Goal: Information Seeking & Learning: Learn about a topic

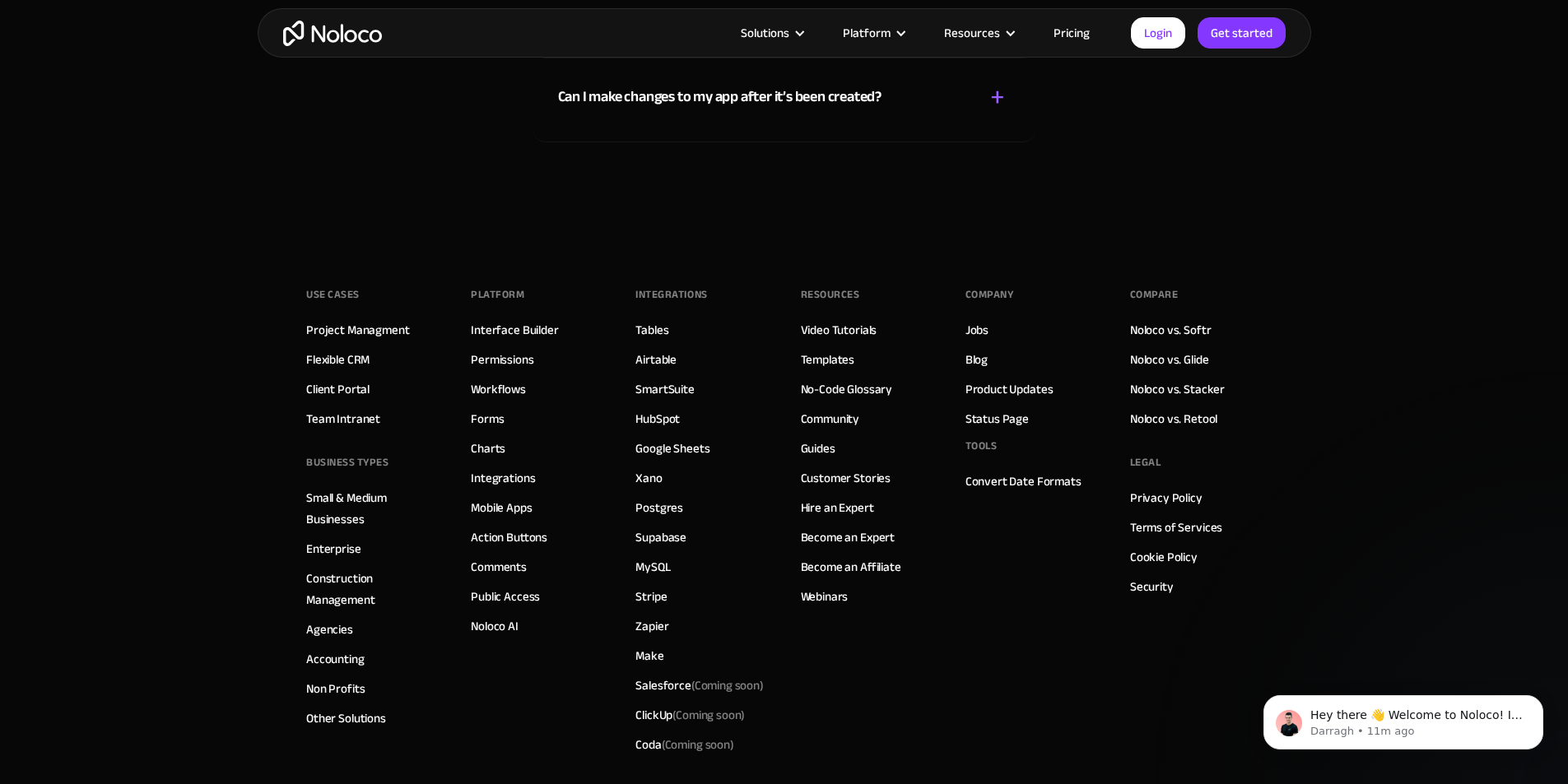
scroll to position [9493, 0]
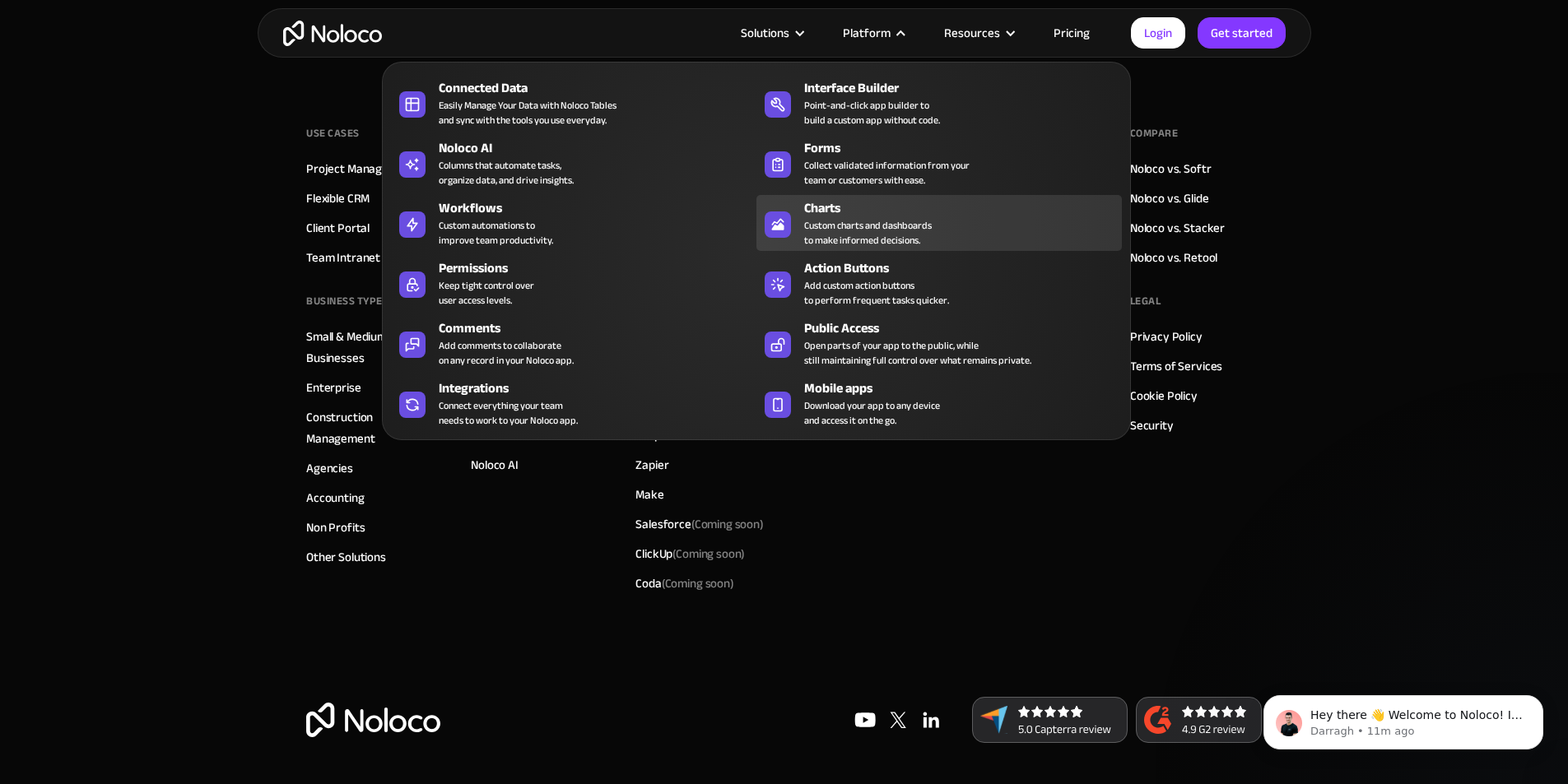
click at [862, 218] on div "Charts" at bounding box center [967, 208] width 325 height 20
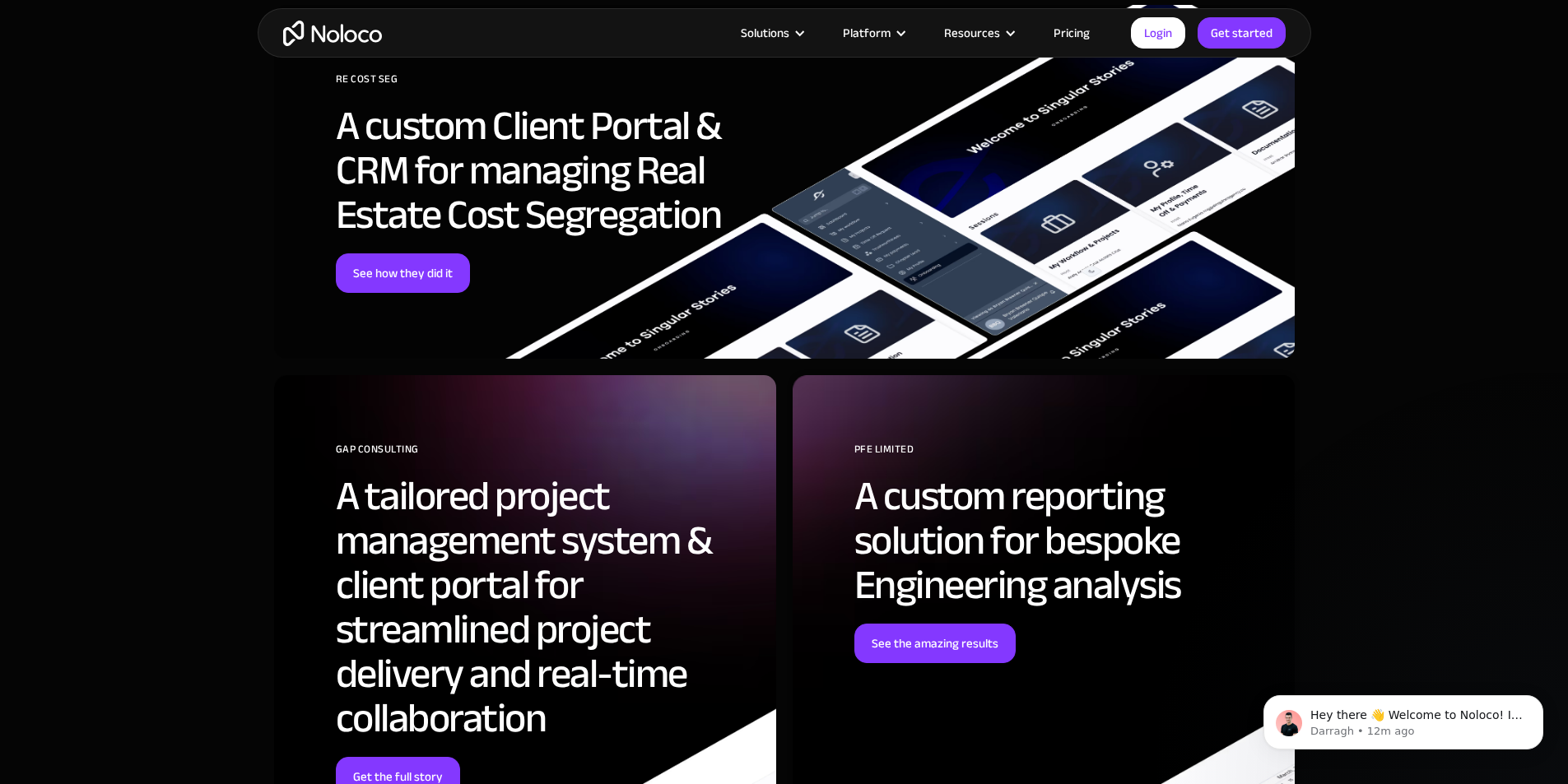
scroll to position [5265, 0]
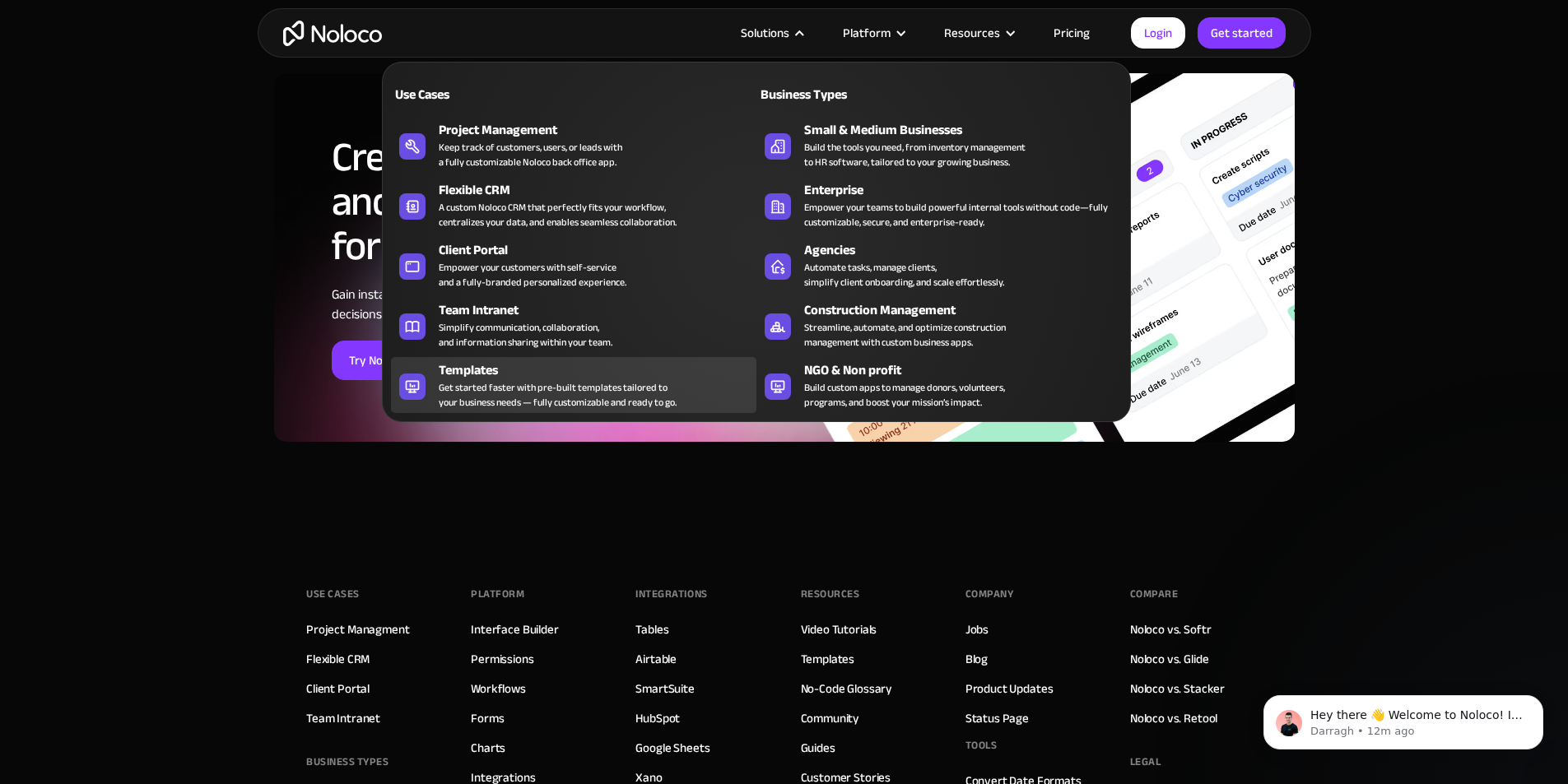
click at [569, 379] on div "Templates" at bounding box center [602, 370] width 325 height 20
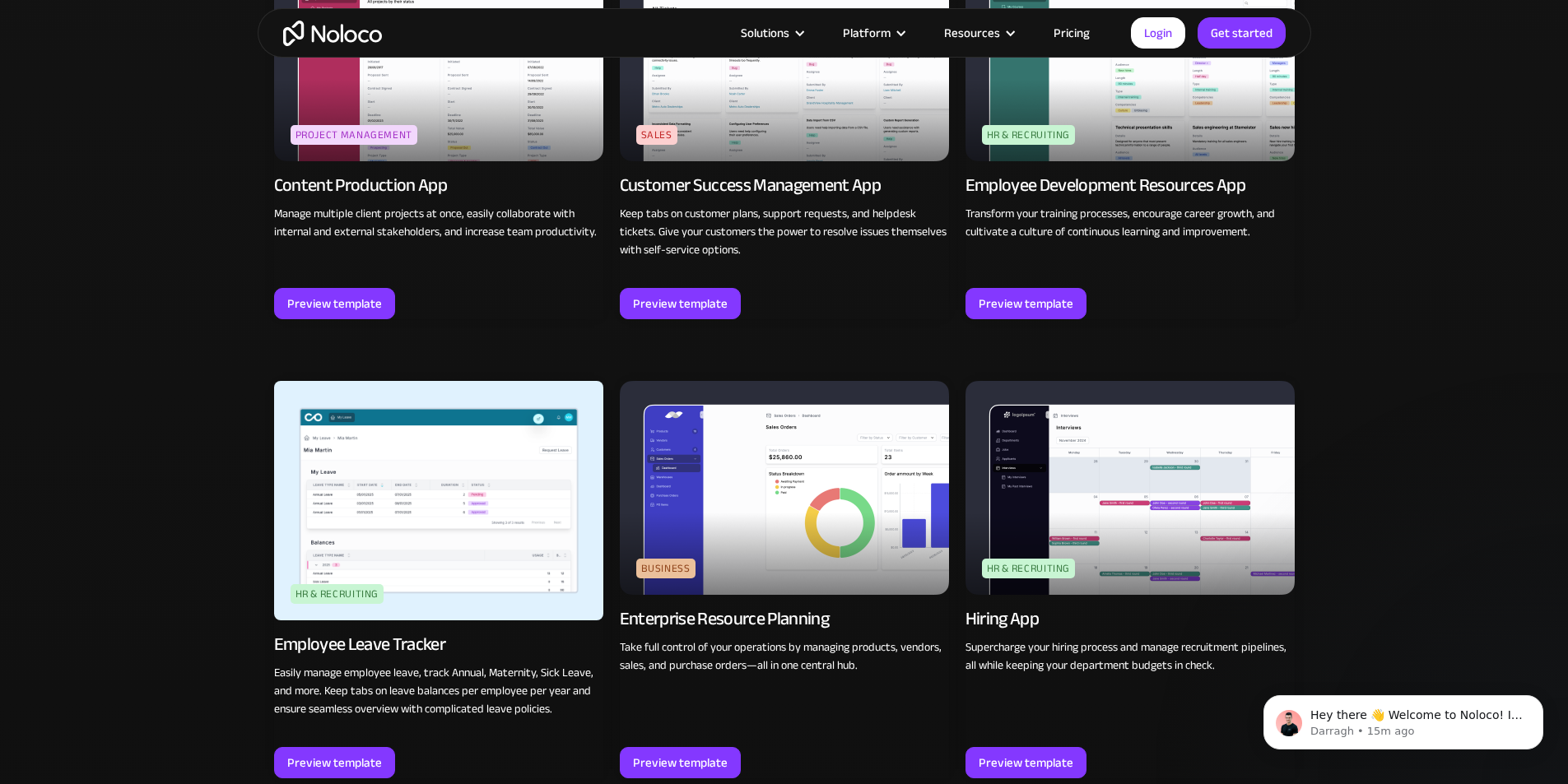
scroll to position [2057, 0]
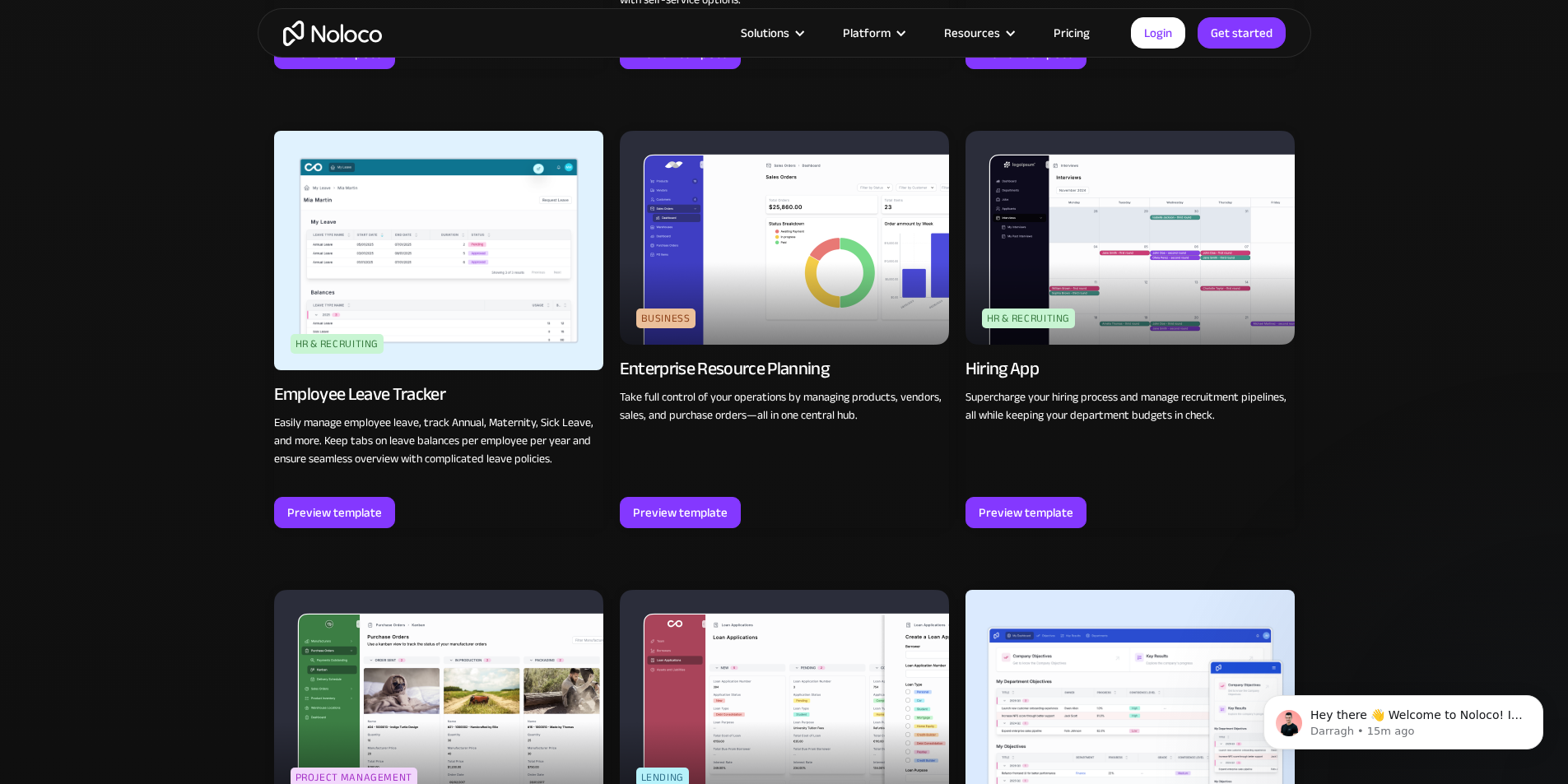
click at [795, 363] on div "Enterprise Resource Planning" at bounding box center [725, 368] width 210 height 23
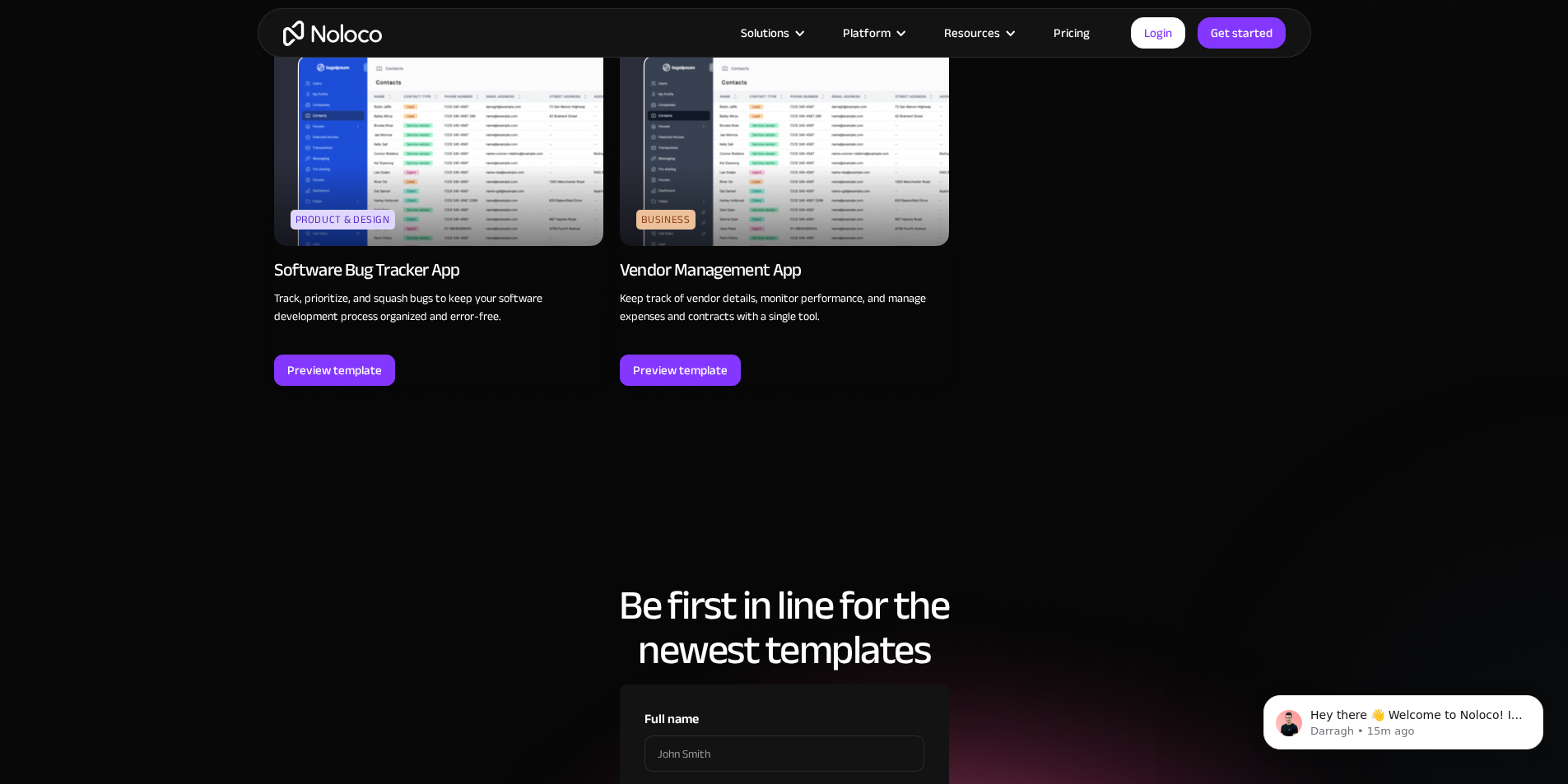
scroll to position [5018, 0]
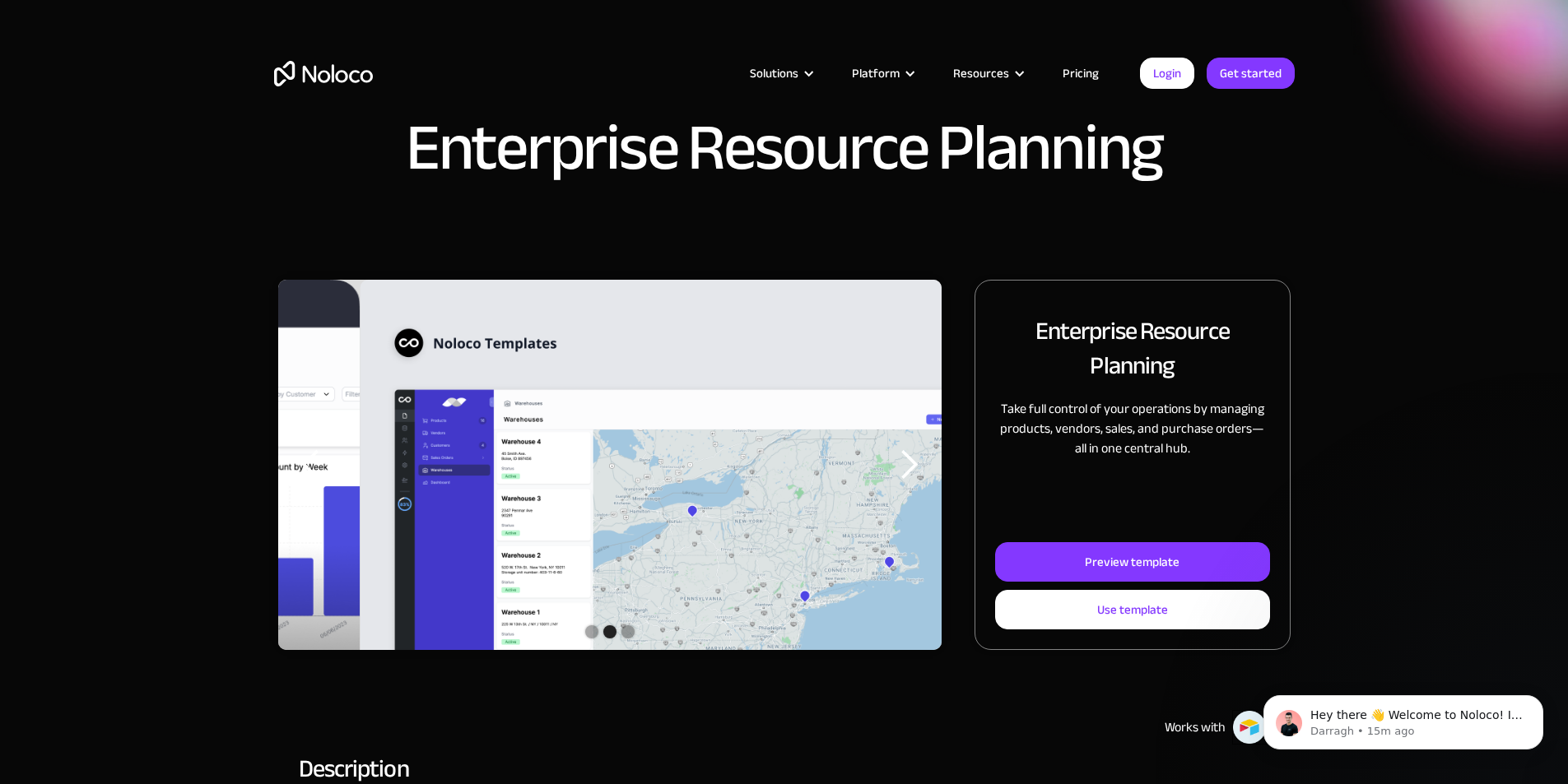
click at [921, 480] on div "next slide" at bounding box center [908, 465] width 66 height 370
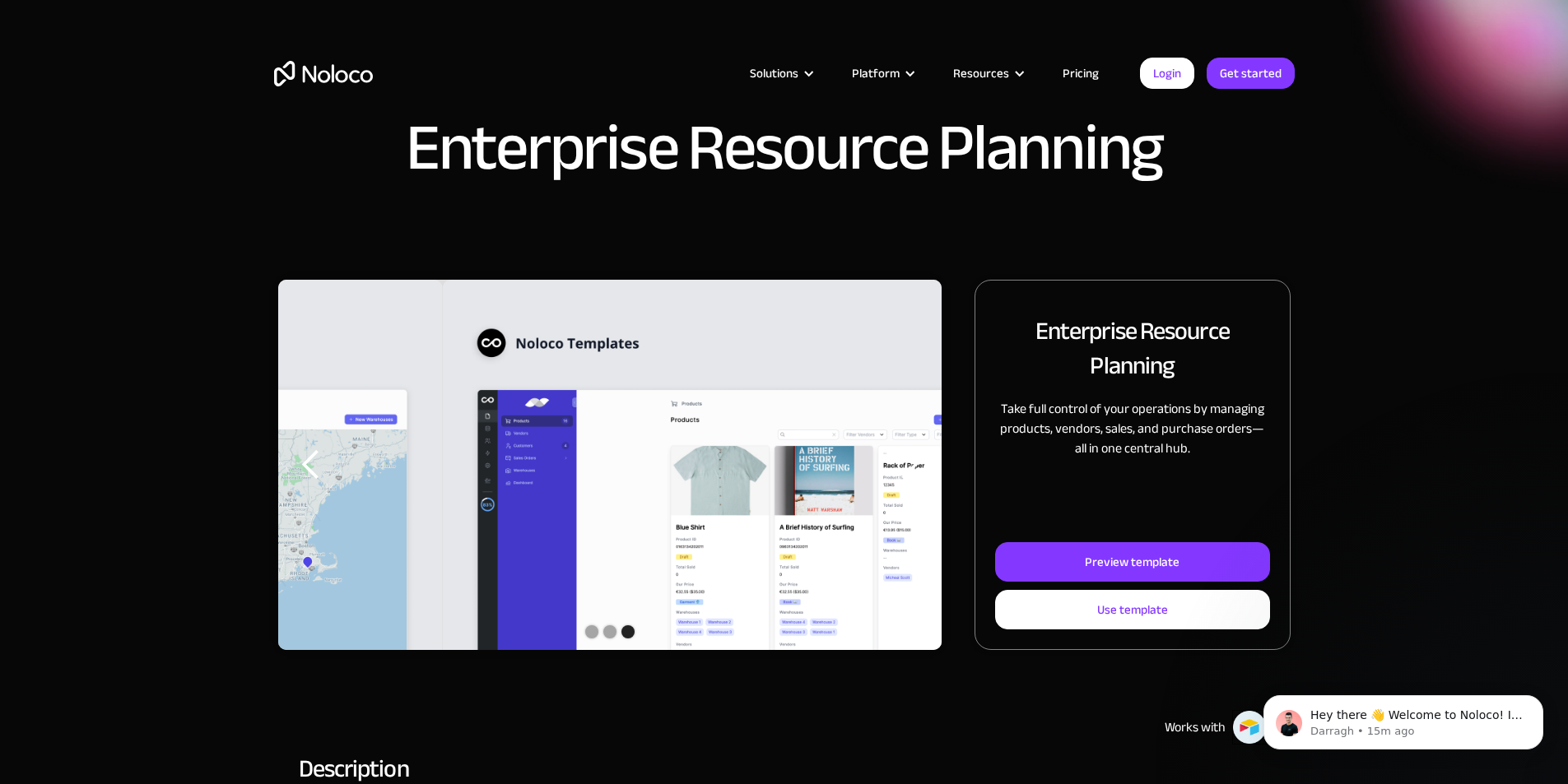
click at [901, 481] on div "next slide" at bounding box center [909, 465] width 33 height 33
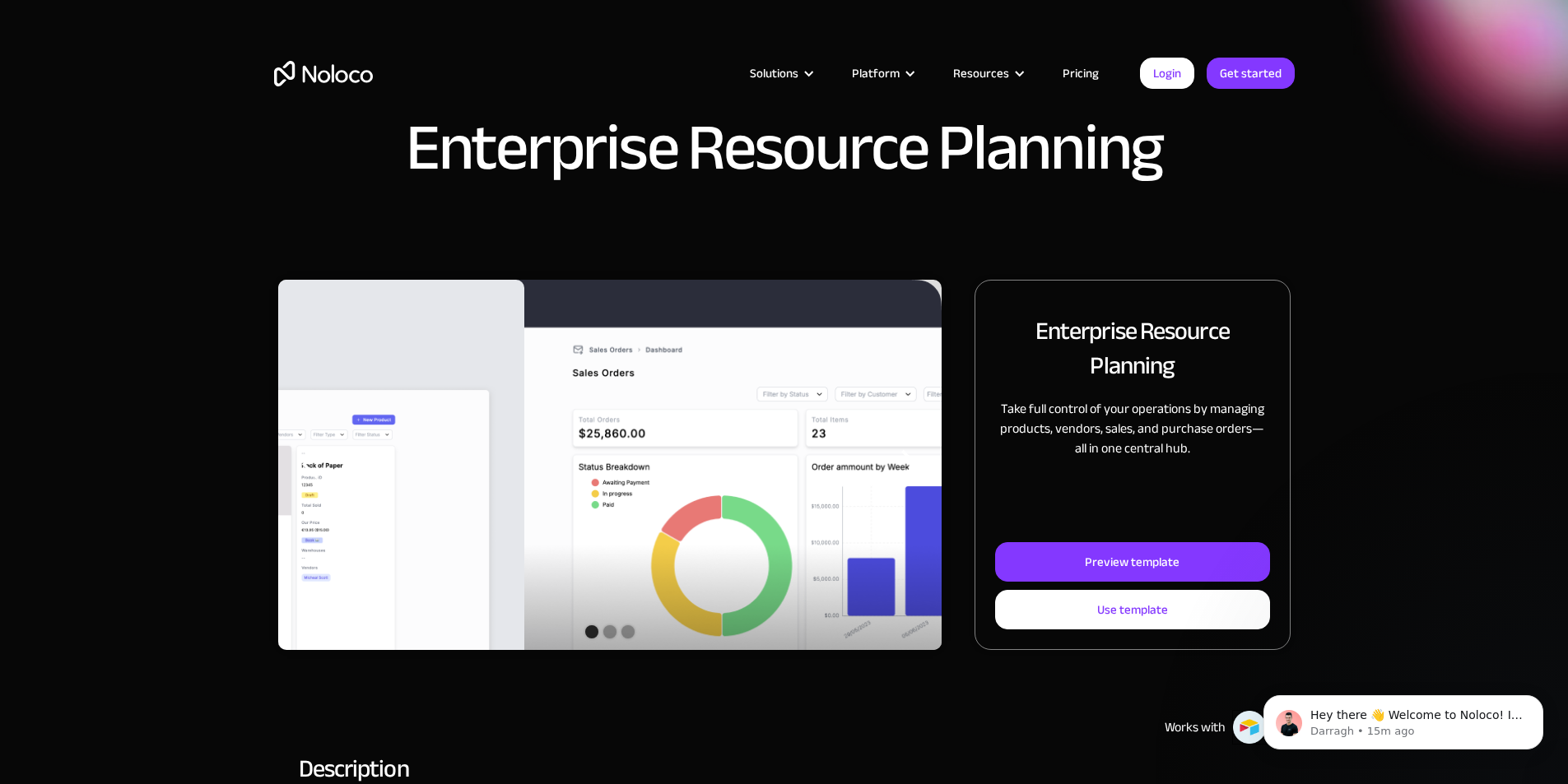
click at [901, 481] on div "next slide" at bounding box center [909, 465] width 33 height 33
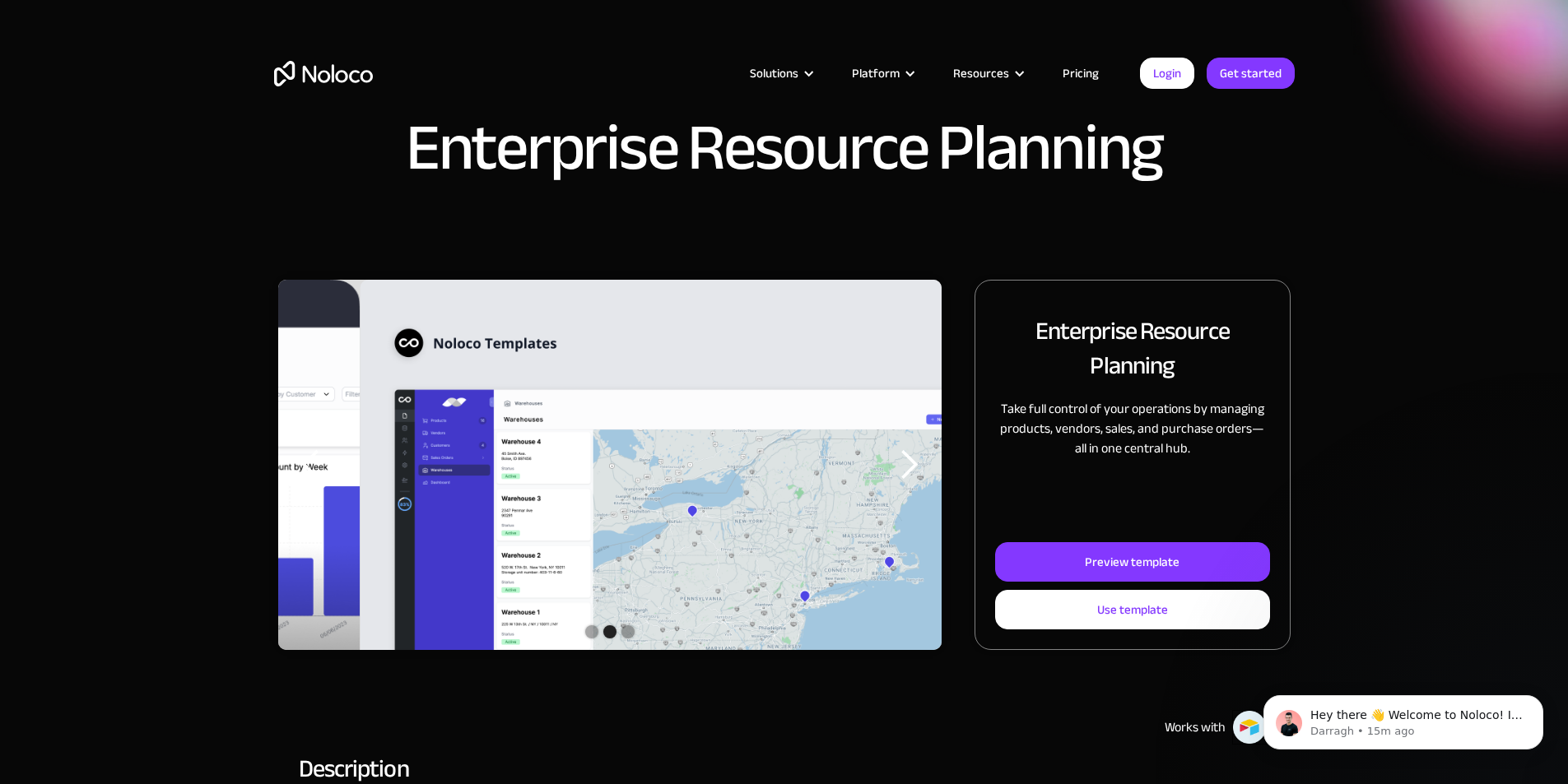
click at [901, 481] on div "next slide" at bounding box center [909, 465] width 33 height 33
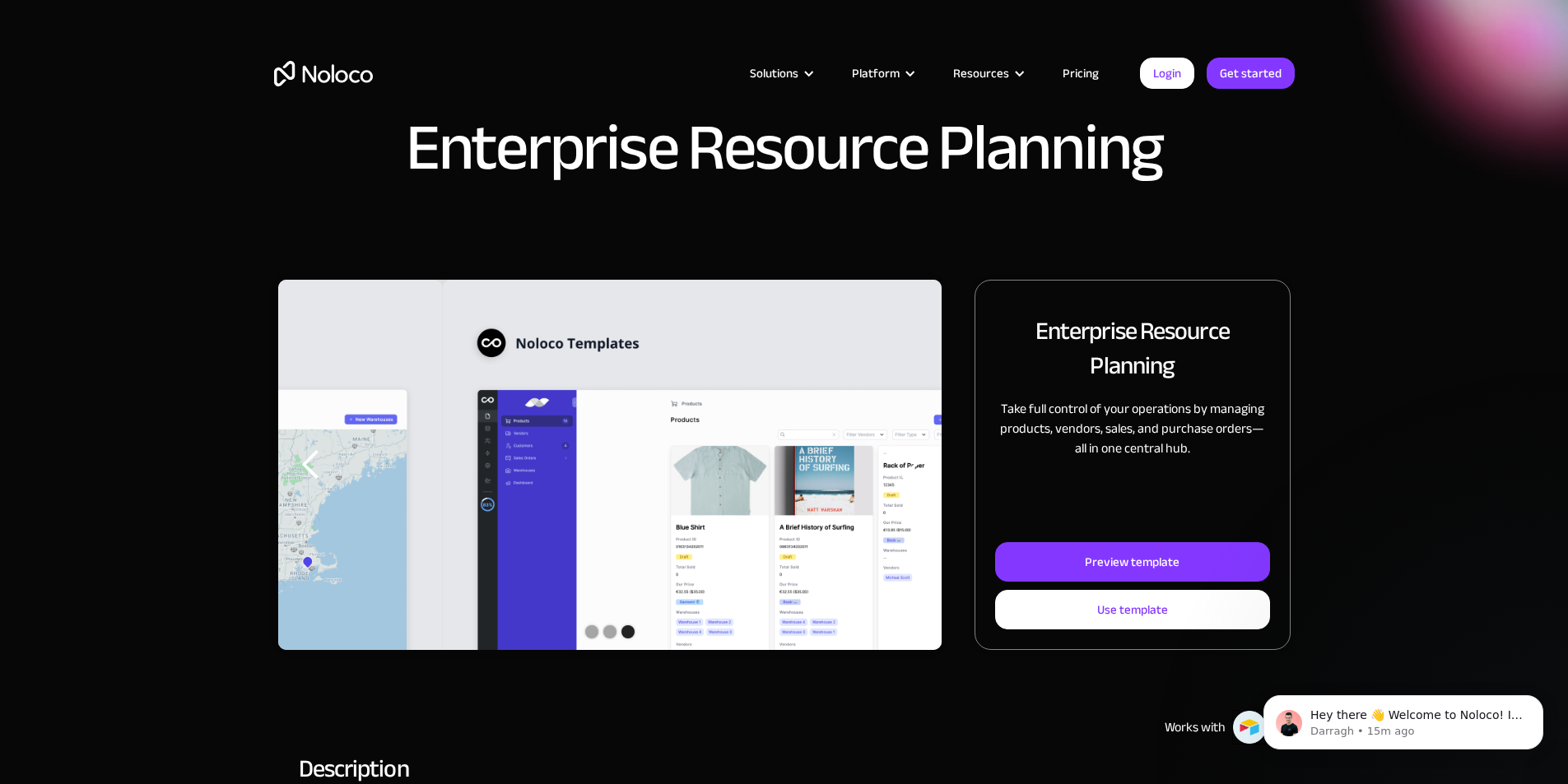
click at [901, 481] on div "next slide" at bounding box center [909, 465] width 33 height 33
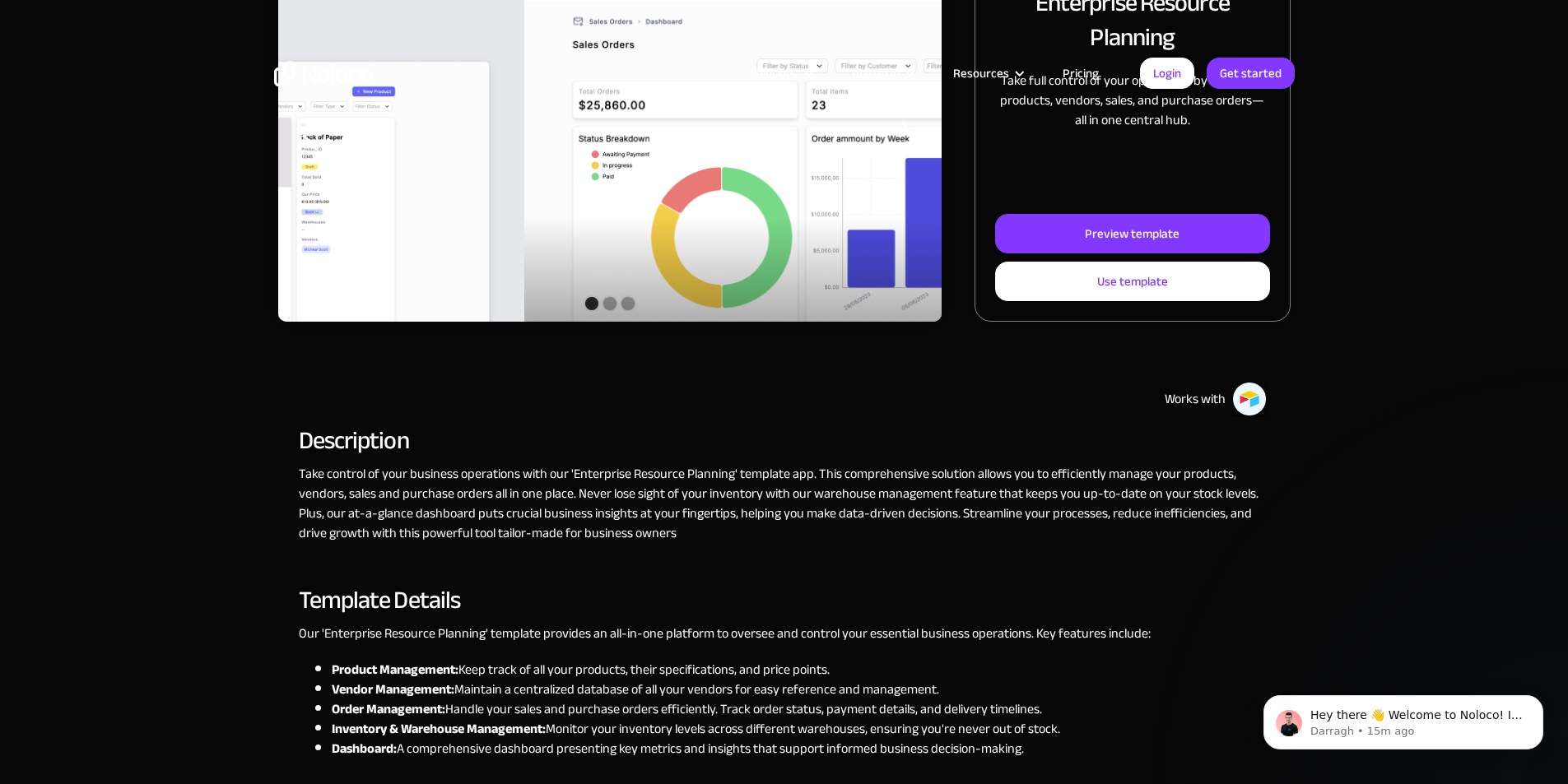
scroll to position [576, 0]
